Goal: Navigation & Orientation: Find specific page/section

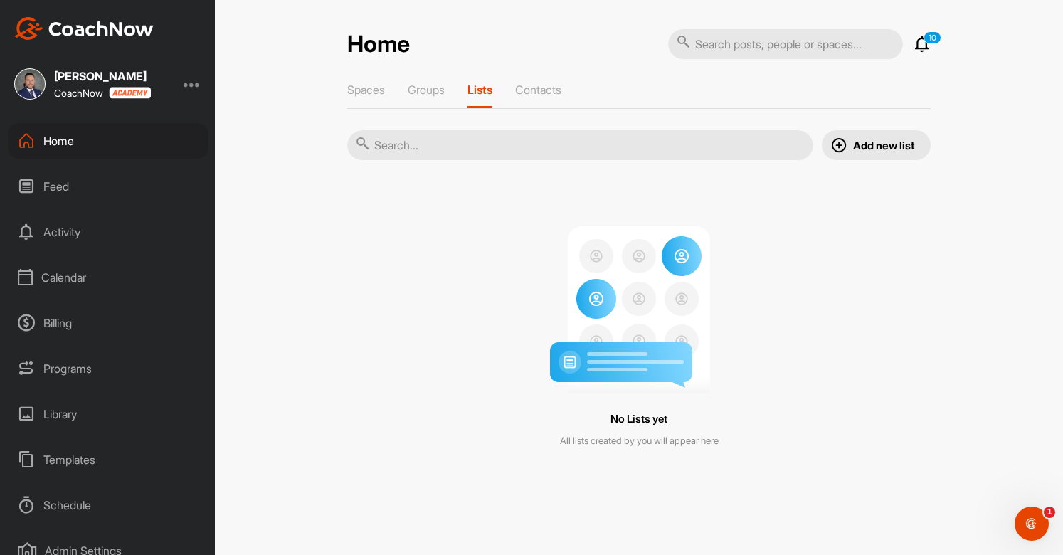
scroll to position [105, 0]
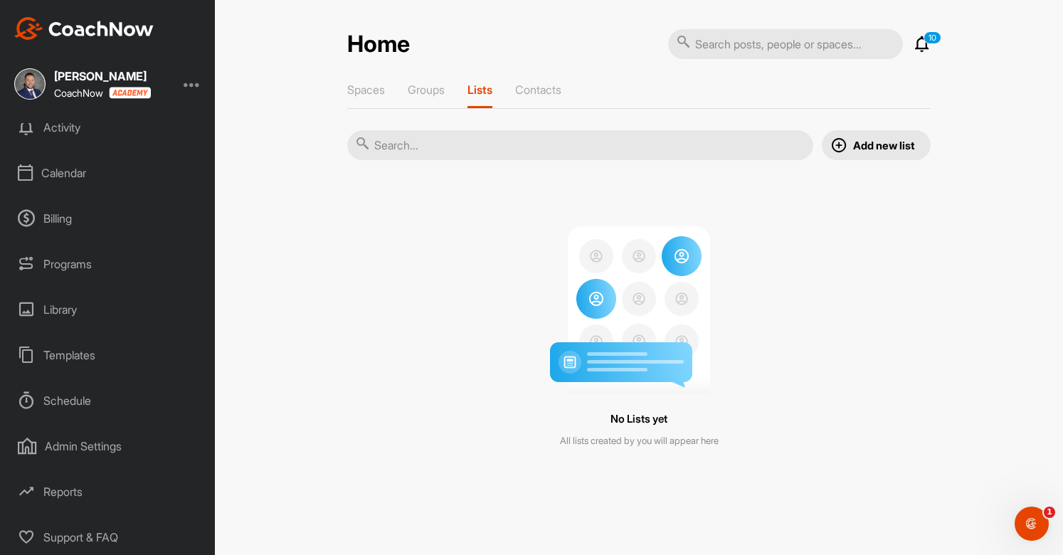
click at [60, 492] on div "Reports" at bounding box center [108, 492] width 201 height 36
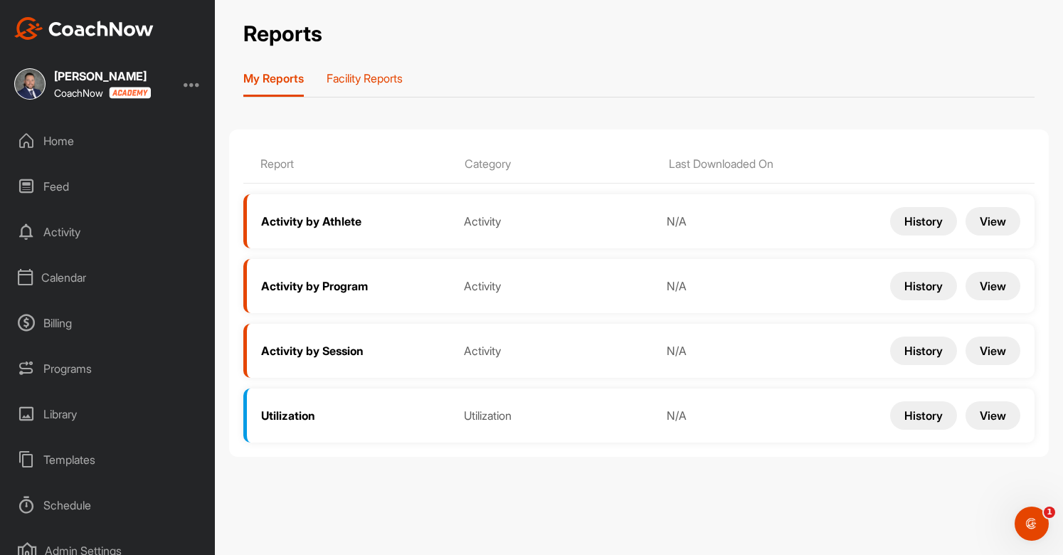
click at [364, 78] on p "Facility Reports" at bounding box center [365, 78] width 76 height 14
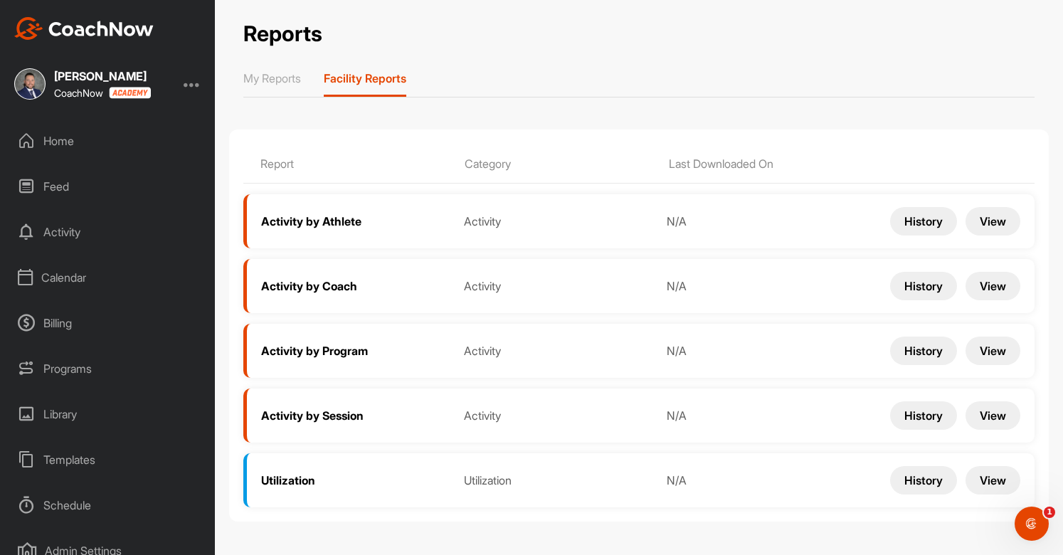
click at [992, 354] on button "View" at bounding box center [993, 351] width 55 height 28
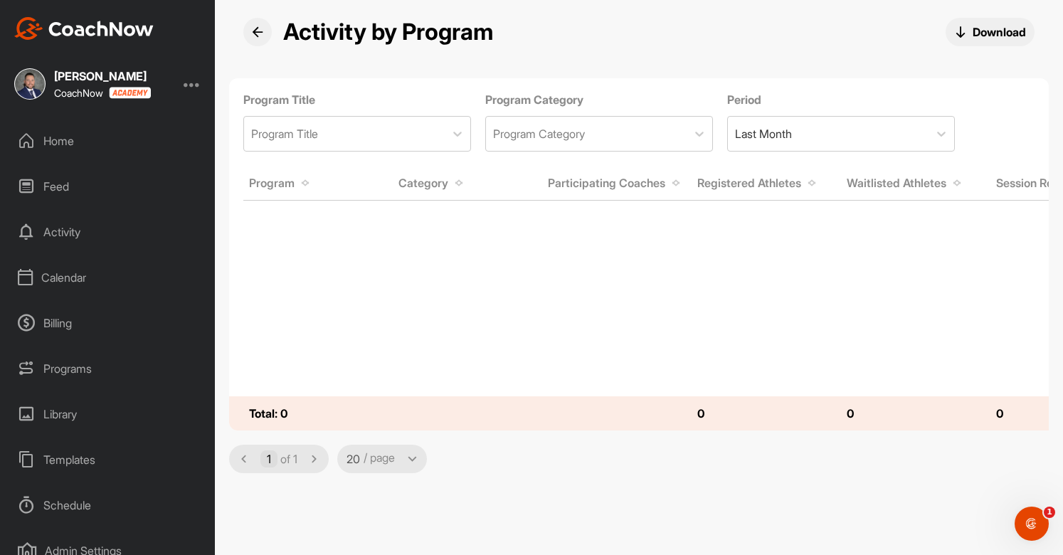
click at [258, 31] on icon at bounding box center [257, 31] width 11 height 11
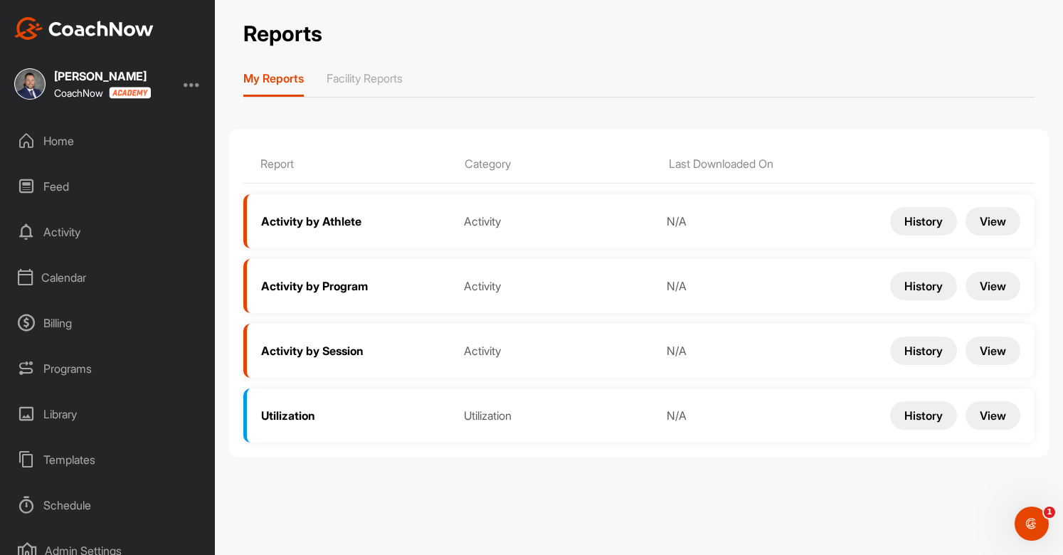
click at [996, 349] on button "View" at bounding box center [993, 351] width 55 height 28
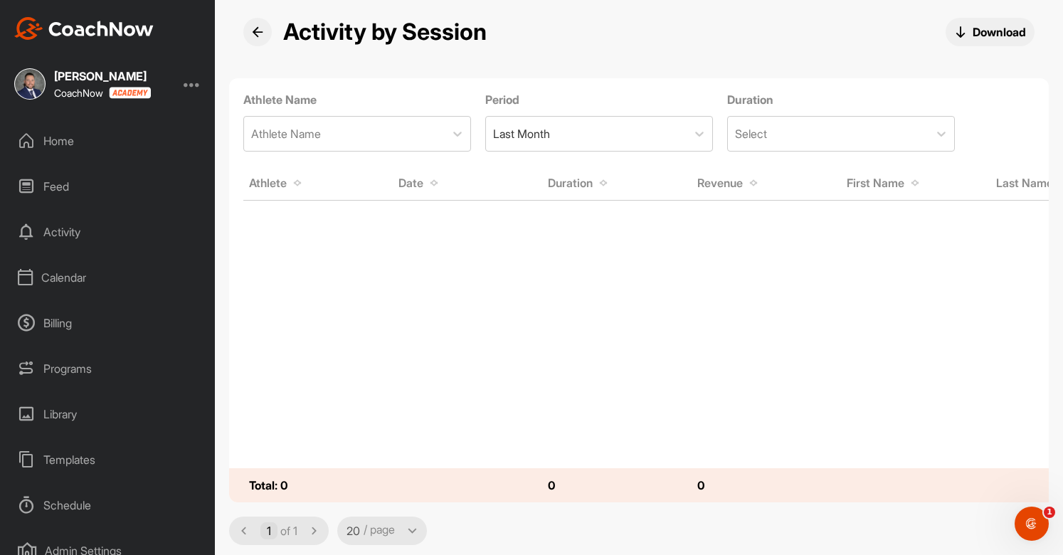
click at [257, 32] on icon at bounding box center [257, 31] width 11 height 11
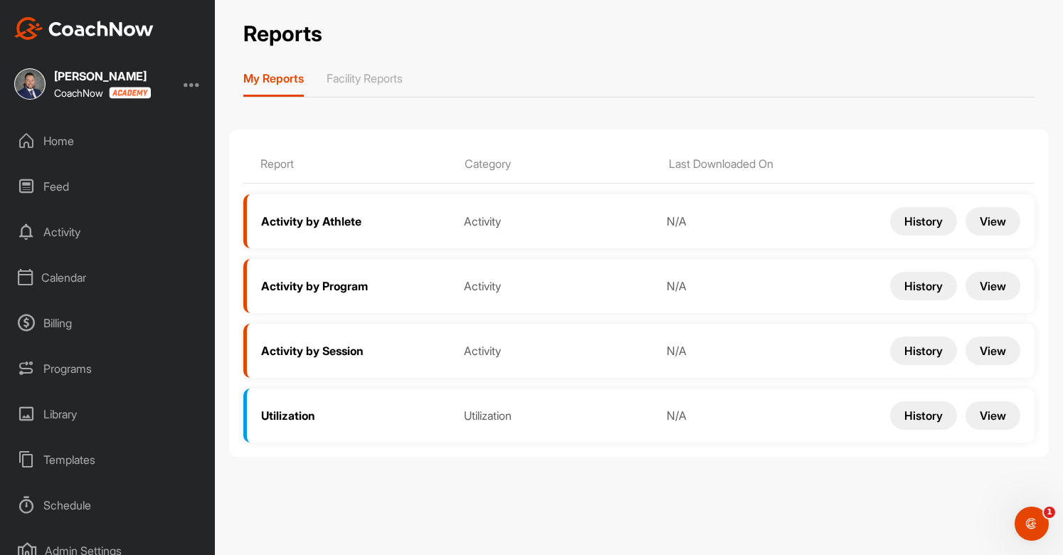
click at [980, 283] on button "View" at bounding box center [993, 286] width 55 height 28
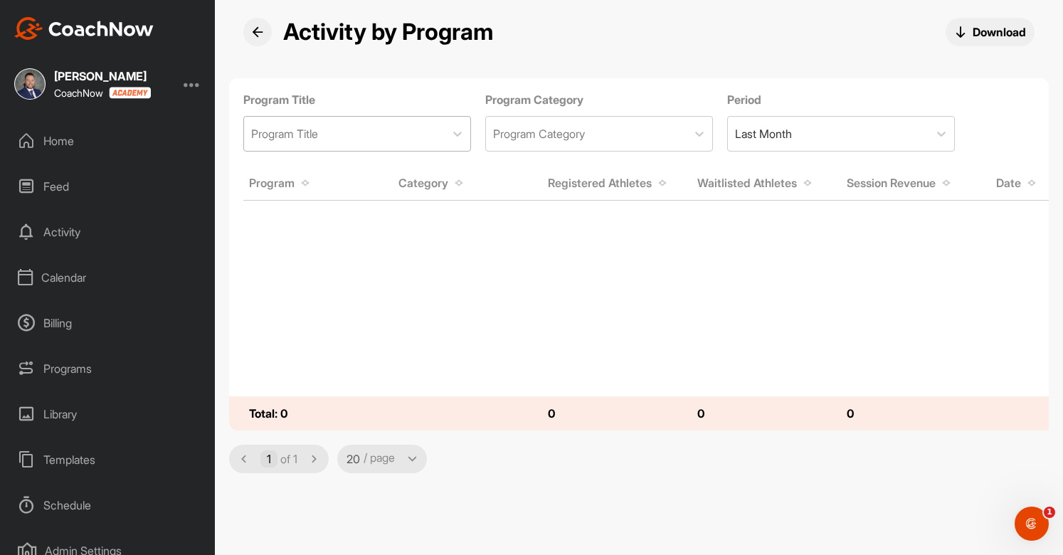
click at [438, 127] on div "Program Title" at bounding box center [344, 134] width 201 height 34
click at [444, 128] on div "Program Title" at bounding box center [344, 134] width 201 height 34
click at [546, 130] on div "Program Category" at bounding box center [539, 133] width 92 height 17
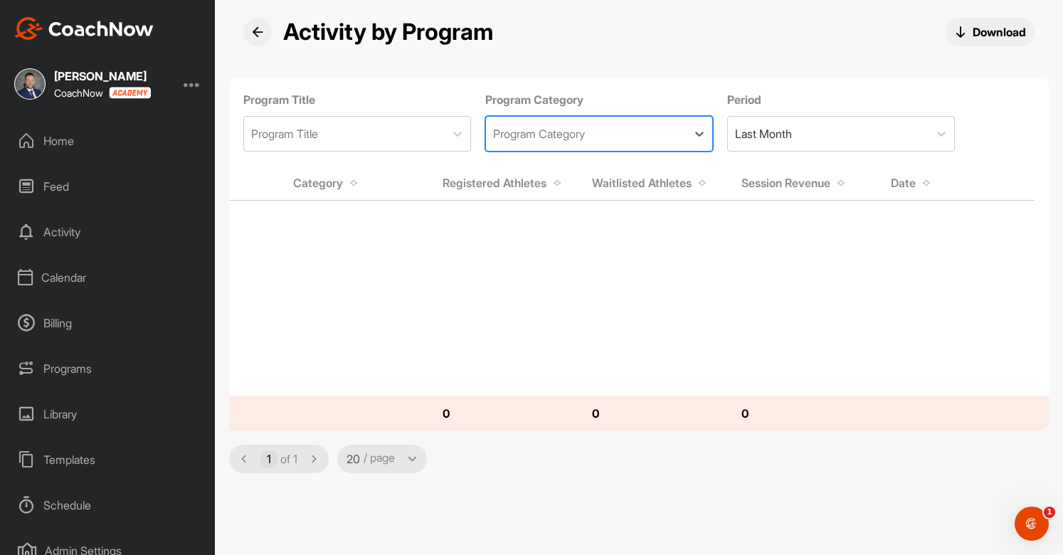
click at [257, 30] on icon at bounding box center [257, 31] width 11 height 11
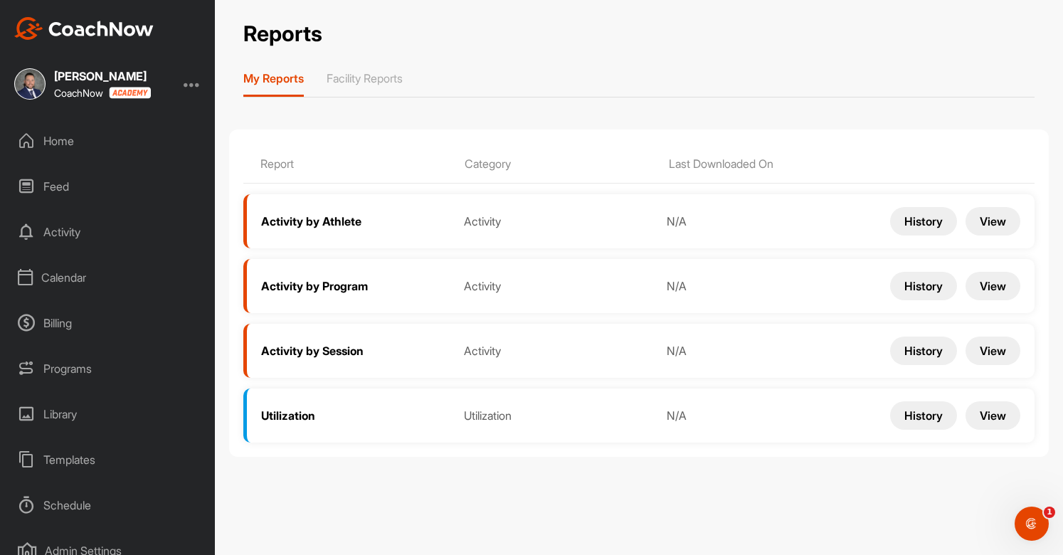
click at [977, 420] on button "View" at bounding box center [993, 415] width 55 height 28
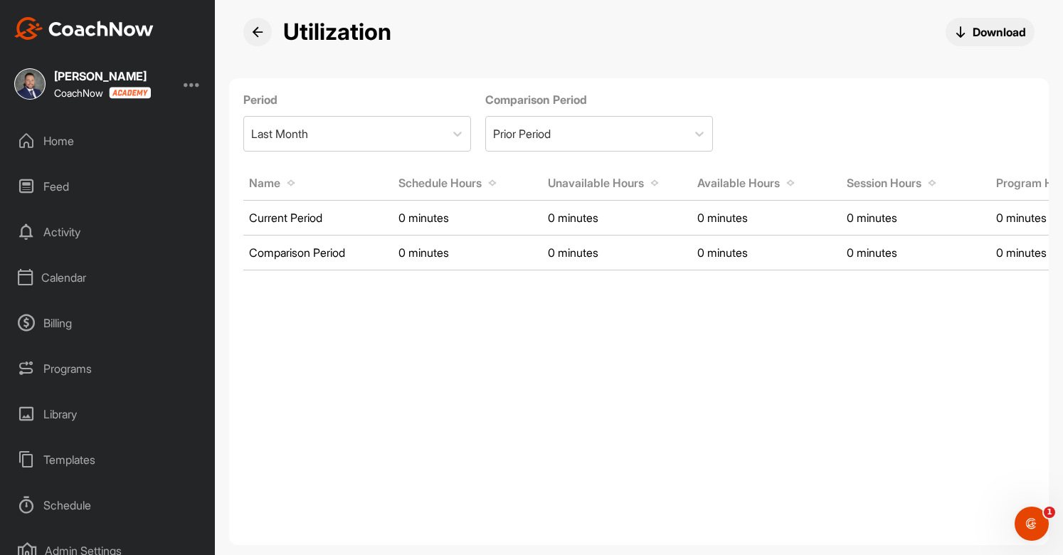
click at [255, 32] on icon at bounding box center [257, 31] width 11 height 11
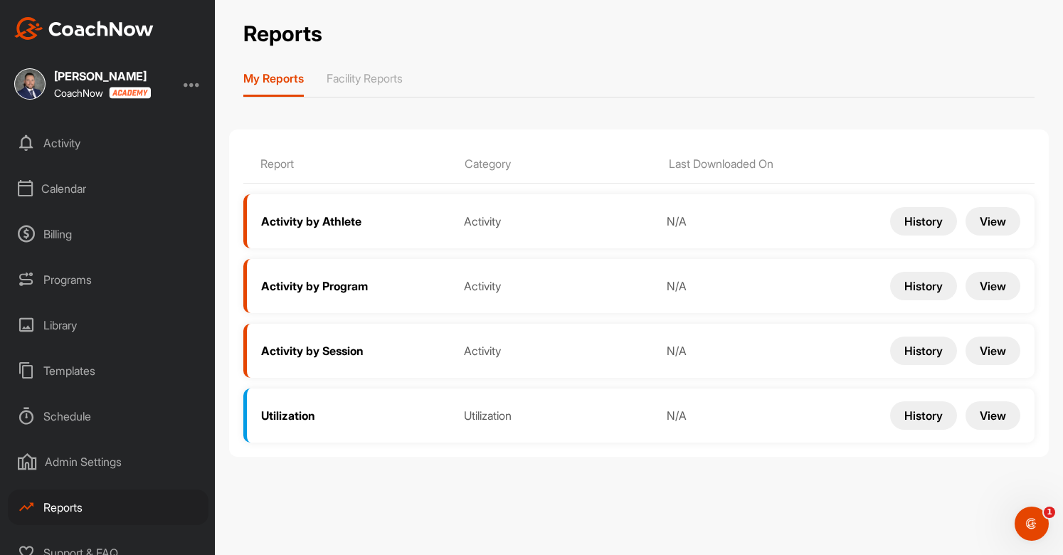
scroll to position [105, 0]
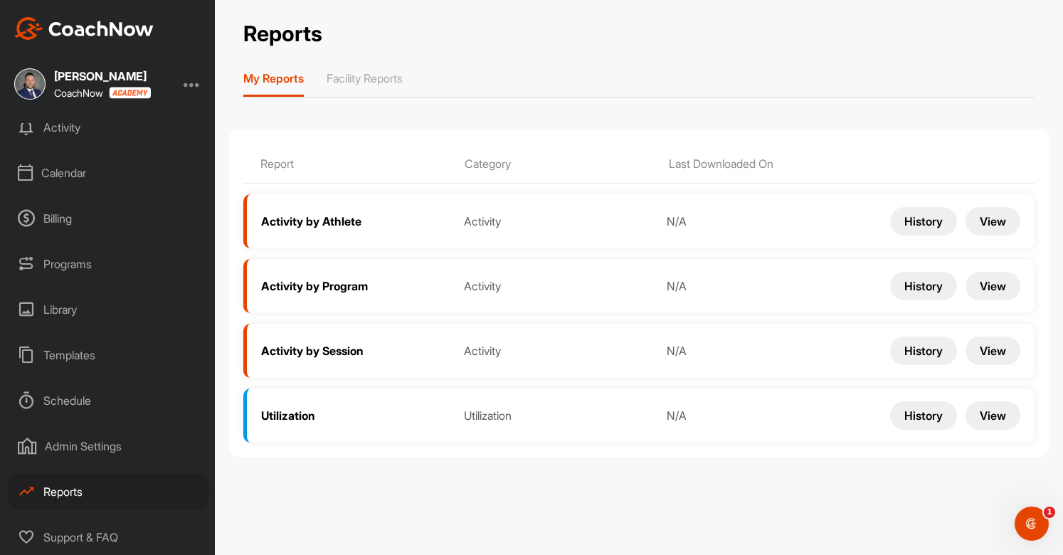
click at [56, 406] on div "Schedule" at bounding box center [108, 401] width 201 height 36
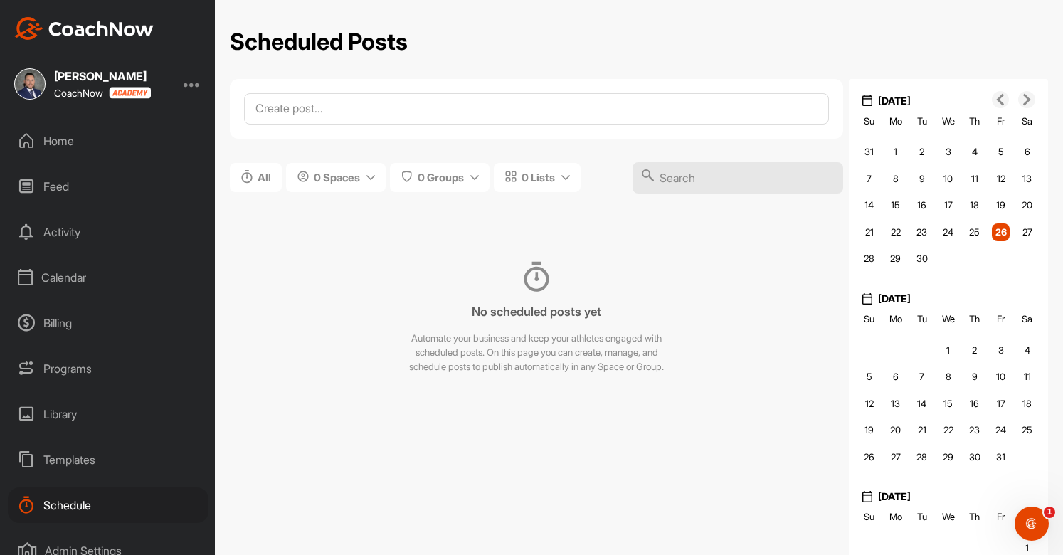
click at [56, 274] on div "Calendar" at bounding box center [108, 278] width 201 height 36
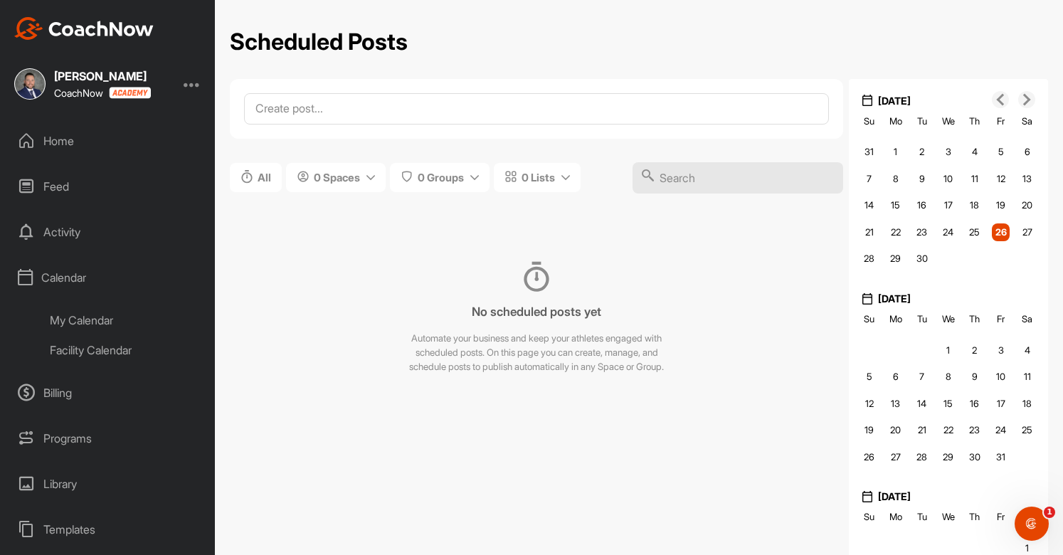
click at [63, 317] on div "My Calendar" at bounding box center [124, 320] width 169 height 30
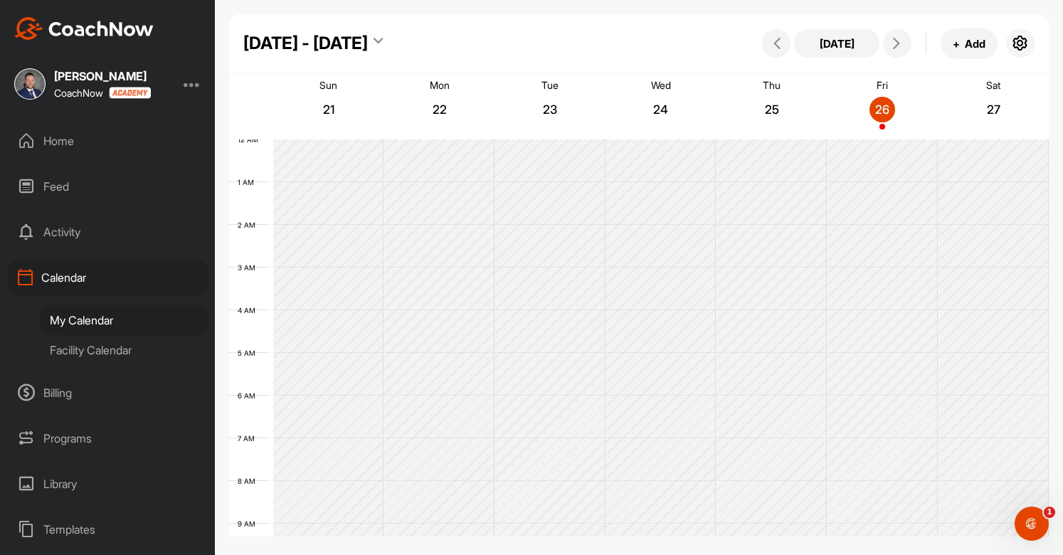
scroll to position [246, 0]
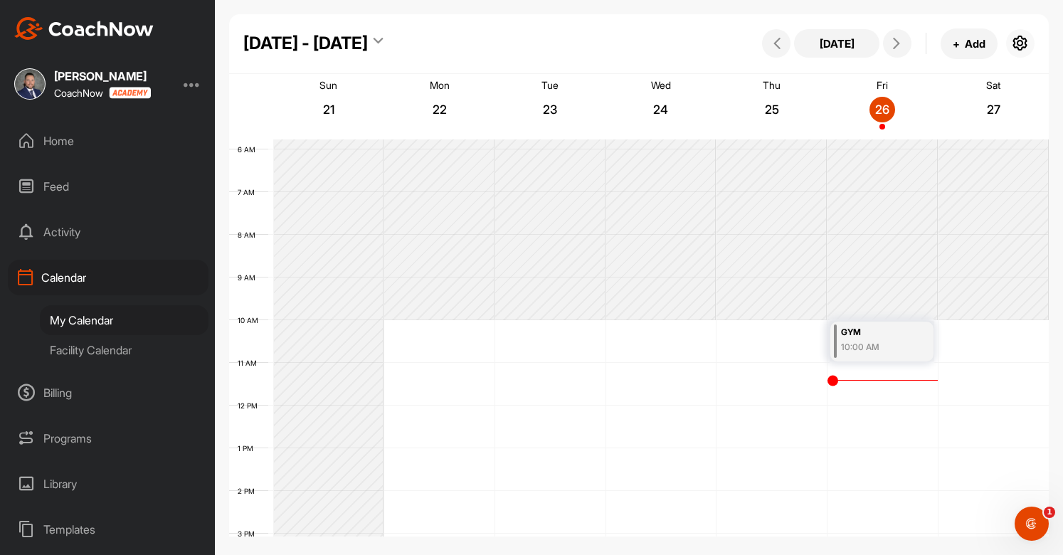
click at [1022, 37] on icon "button" at bounding box center [1020, 43] width 17 height 17
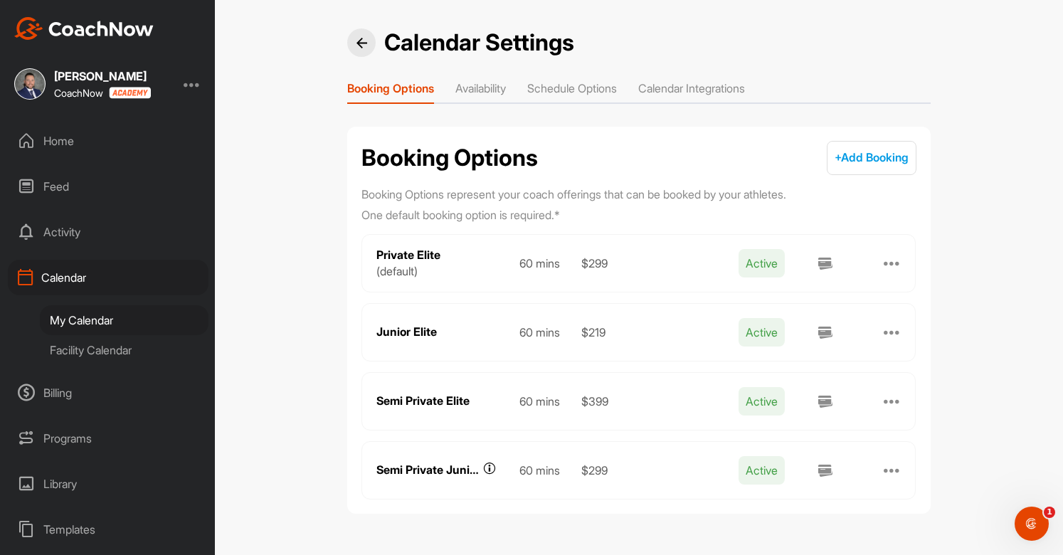
click at [493, 96] on li "Availability" at bounding box center [481, 91] width 51 height 23
